Goal: Check status

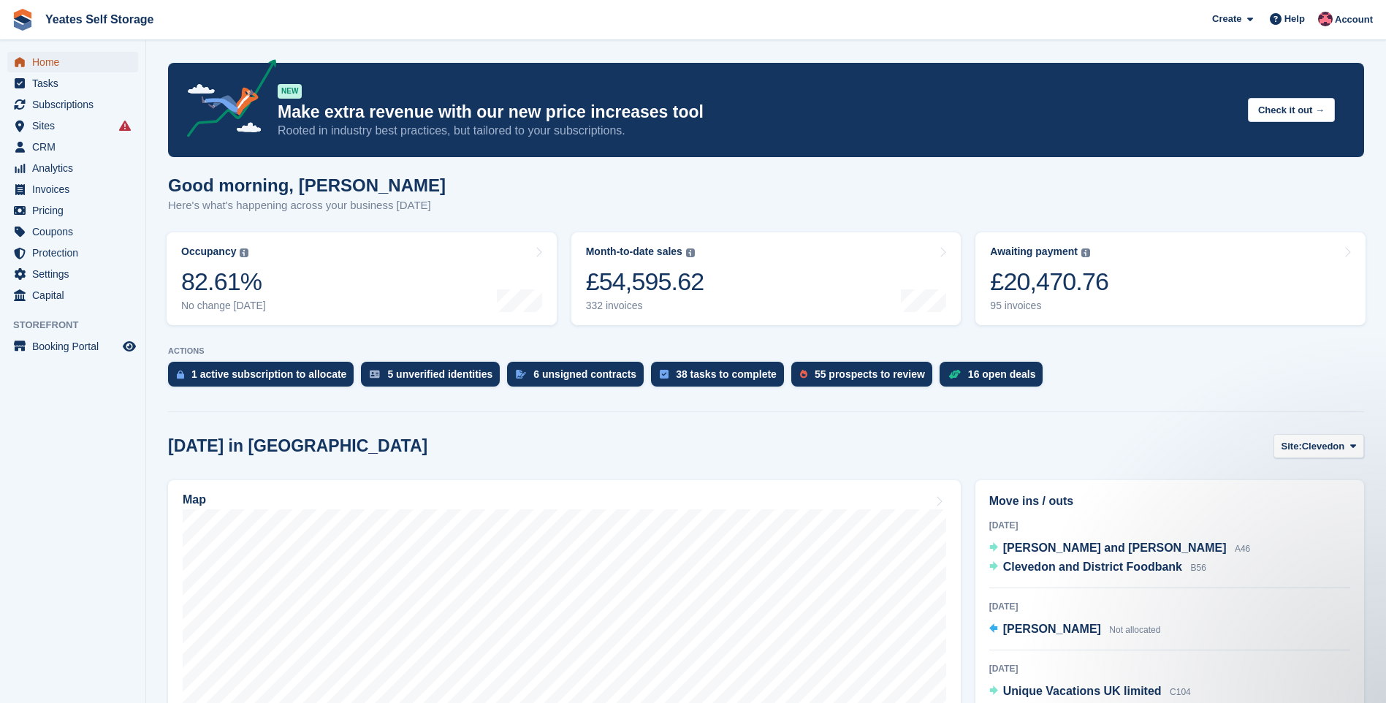
click at [59, 58] on span "Home" at bounding box center [76, 62] width 88 height 20
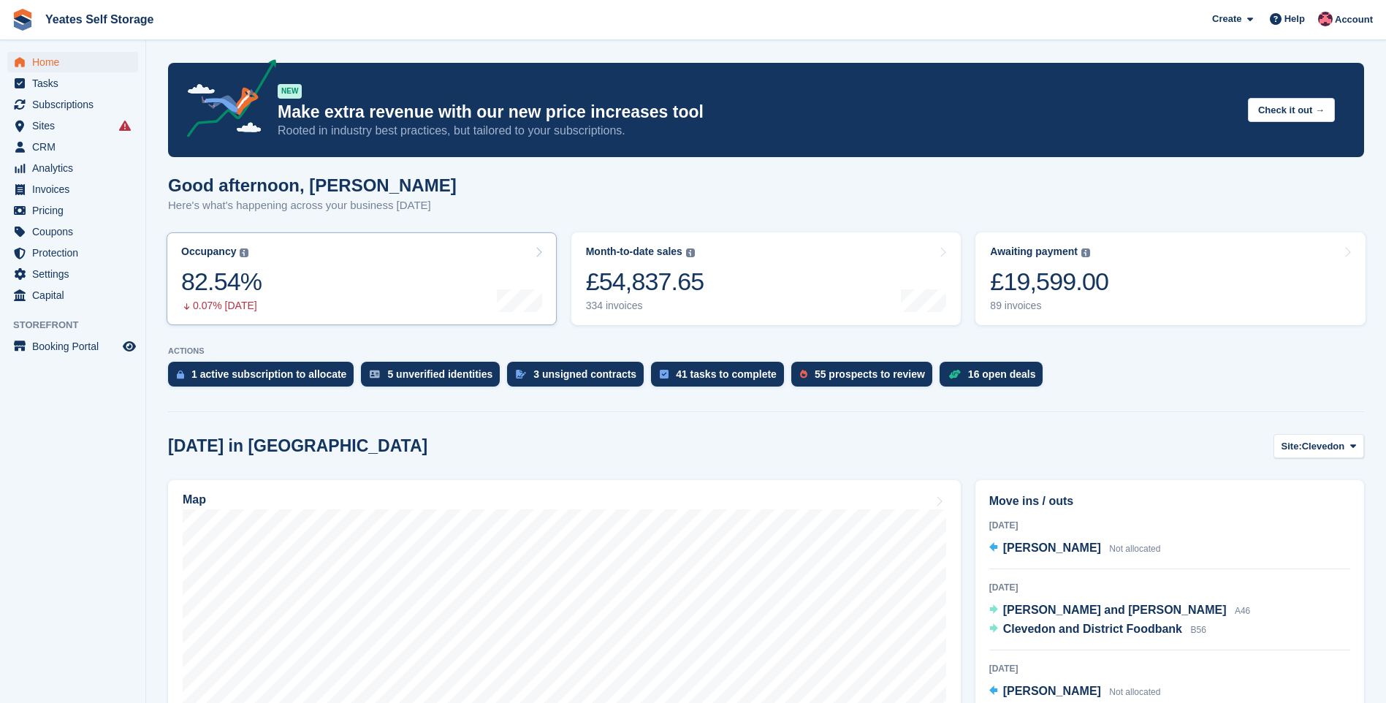
click at [538, 257] on icon at bounding box center [538, 252] width 7 height 12
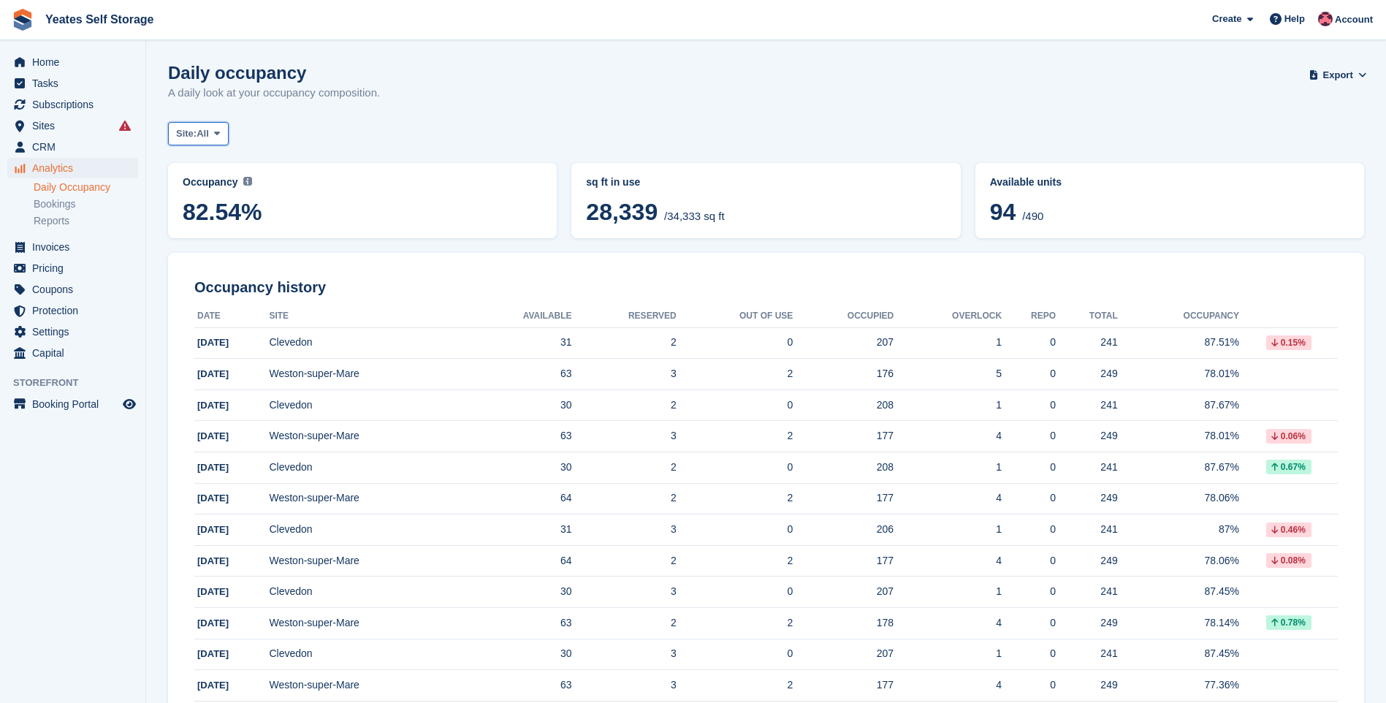
click at [220, 130] on icon at bounding box center [217, 133] width 6 height 9
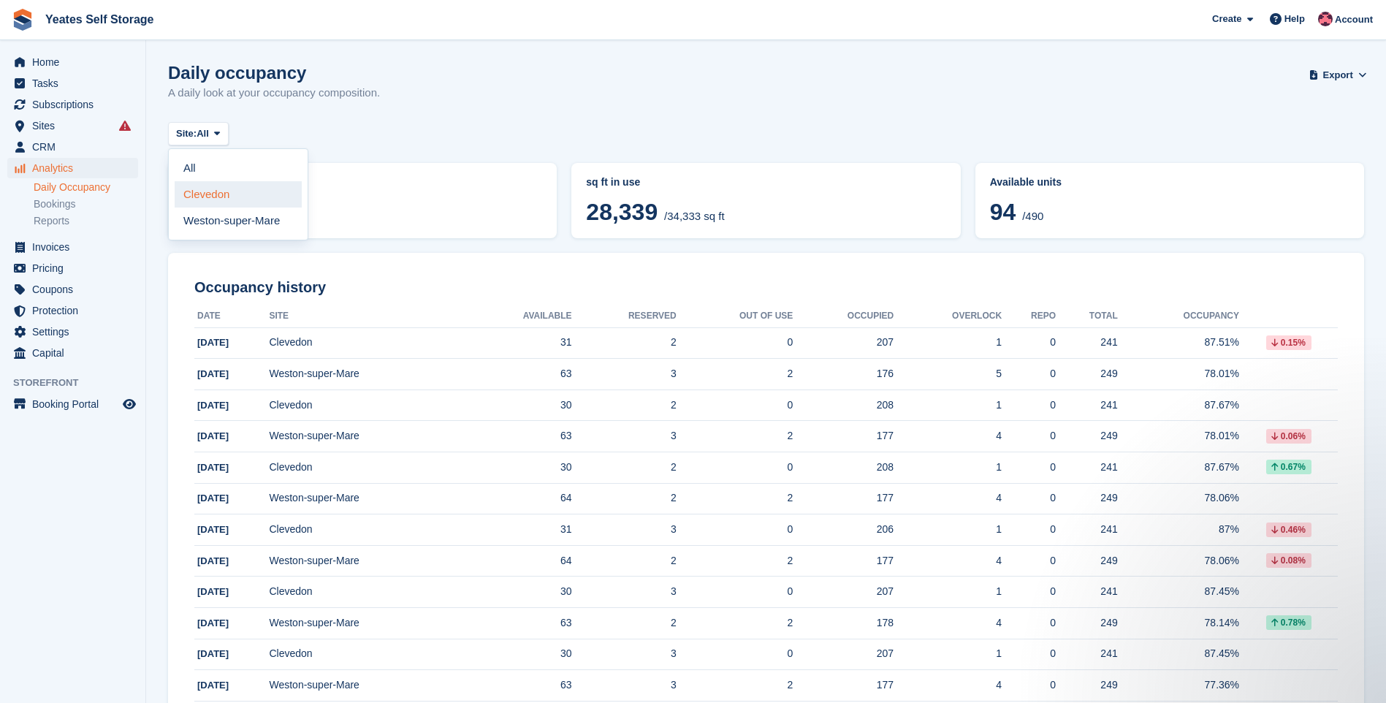
click at [210, 191] on link "Clevedon" at bounding box center [238, 194] width 127 height 26
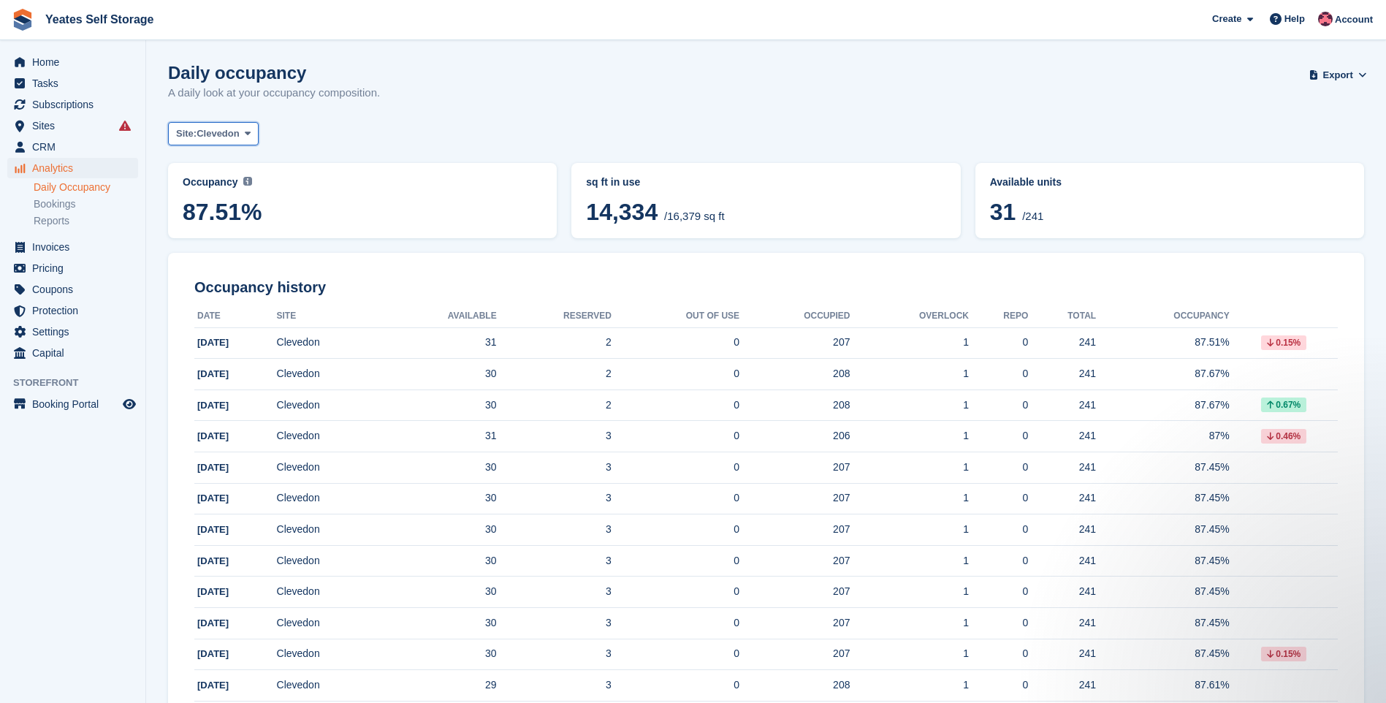
click at [246, 134] on icon at bounding box center [248, 133] width 6 height 9
click at [223, 221] on link "Weston-super-Mare" at bounding box center [238, 221] width 127 height 26
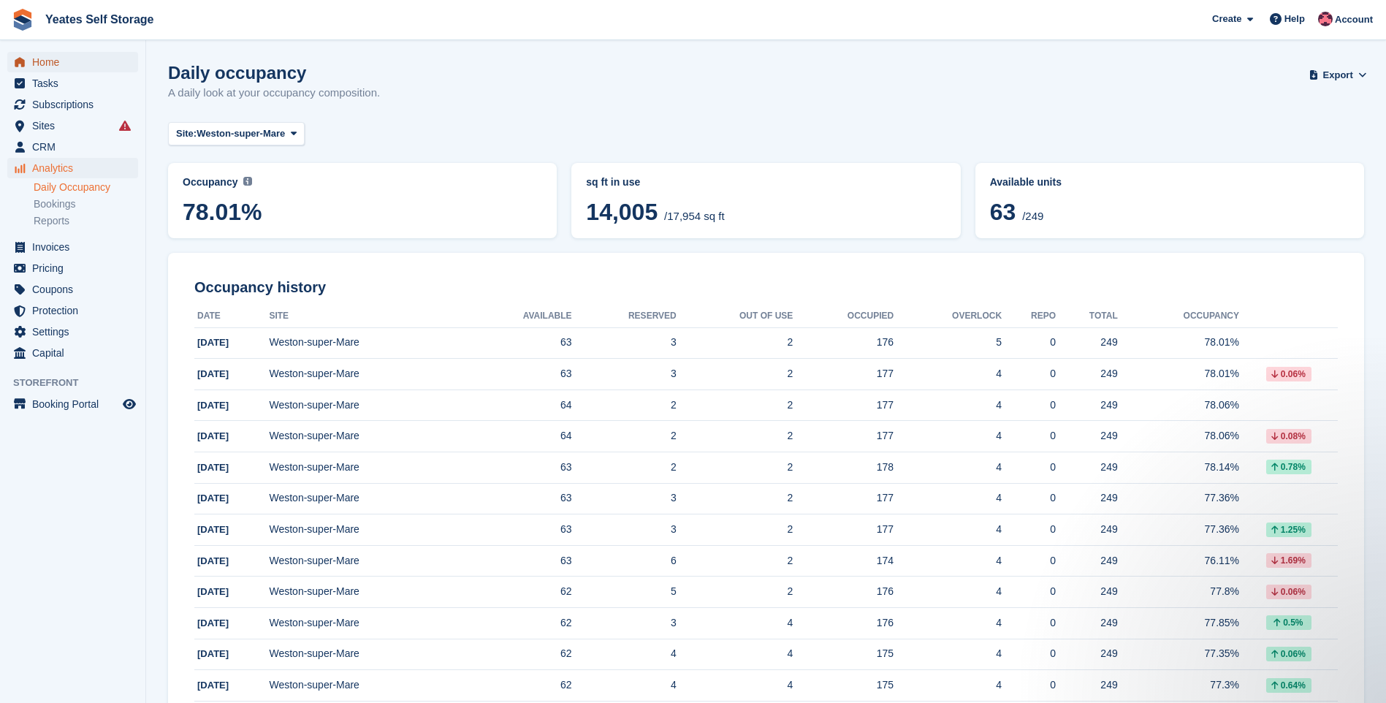
click at [55, 63] on span "Home" at bounding box center [76, 62] width 88 height 20
